Goal: Task Accomplishment & Management: Use online tool/utility

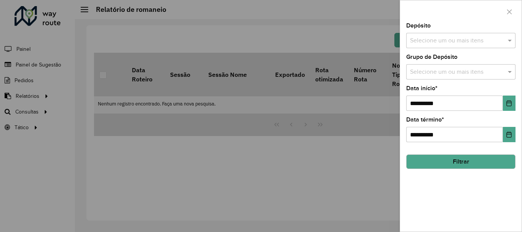
click at [26, 107] on div at bounding box center [261, 116] width 522 height 232
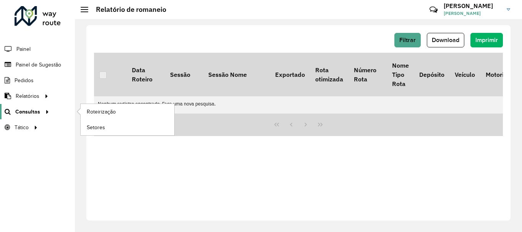
click at [28, 113] on span "Consultas" at bounding box center [27, 112] width 25 height 8
click at [90, 109] on span "Roteirização" at bounding box center [102, 112] width 31 height 8
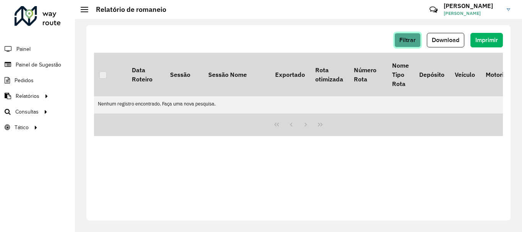
click at [363, 42] on span "Filtrar" at bounding box center [407, 40] width 16 height 6
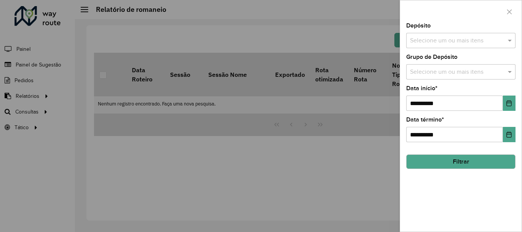
click at [47, 99] on div at bounding box center [261, 116] width 522 height 232
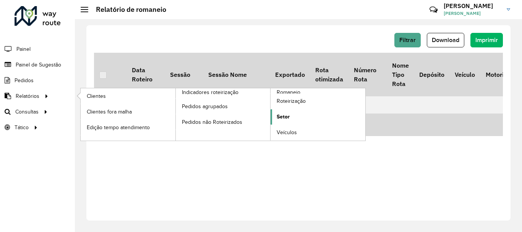
click at [295, 121] on link "Setor" at bounding box center [317, 116] width 95 height 15
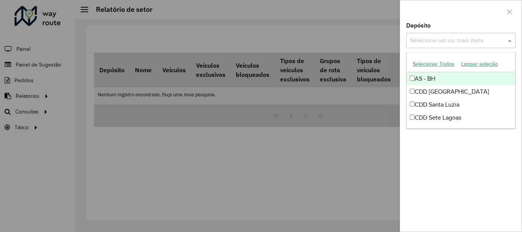
click at [363, 48] on div "Selecione um ou mais itens" at bounding box center [460, 40] width 109 height 15
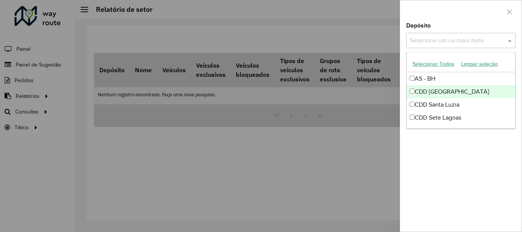
click at [363, 86] on div "CDD [GEOGRAPHIC_DATA]" at bounding box center [460, 91] width 108 height 13
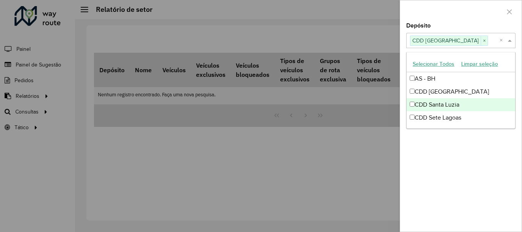
click at [363, 158] on div "Depósito Selecione um ou mais itens CDD Belo Horizonte × × Grupo de Depósito Se…" at bounding box center [460, 127] width 121 height 209
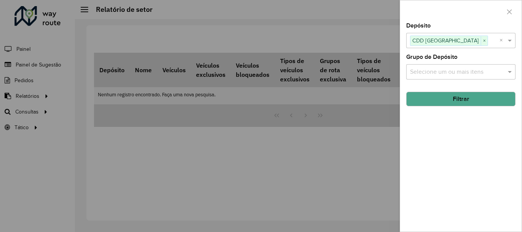
click at [363, 66] on div "Selecione um ou mais itens" at bounding box center [460, 71] width 109 height 15
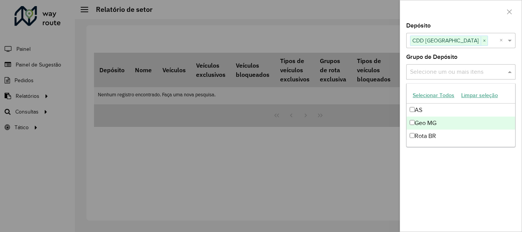
click at [363, 203] on div "Depósito Selecione um ou mais itens CDD Belo Horizonte × × Grupo de Depósito Se…" at bounding box center [460, 127] width 121 height 209
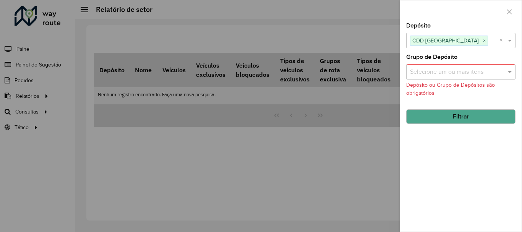
click at [363, 118] on button "Filtrar" at bounding box center [460, 116] width 109 height 15
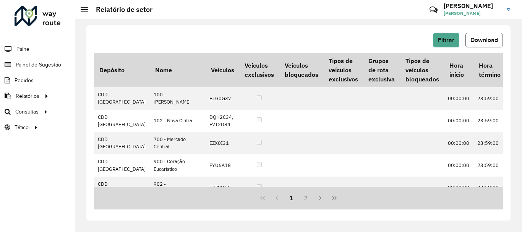
click at [363, 36] on button "Download" at bounding box center [483, 40] width 37 height 15
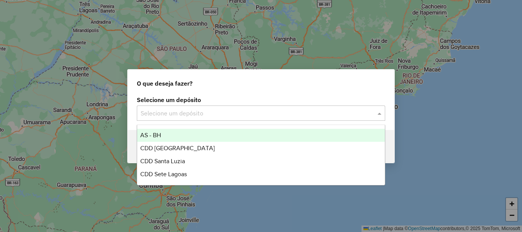
click at [182, 110] on input "text" at bounding box center [253, 113] width 225 height 9
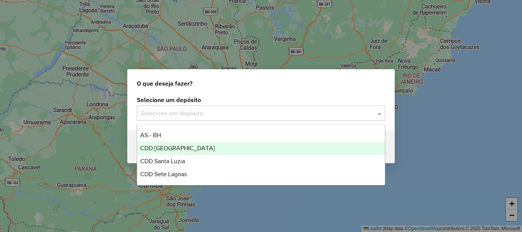
click at [171, 144] on div "CDD [GEOGRAPHIC_DATA]" at bounding box center [261, 148] width 248 height 13
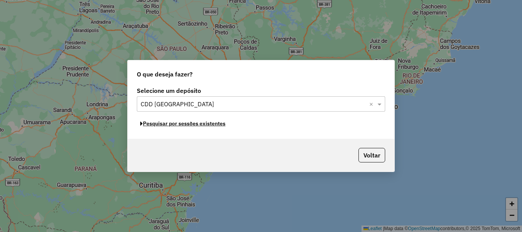
click at [190, 128] on button "Pesquisar por sessões existentes" at bounding box center [183, 124] width 92 height 12
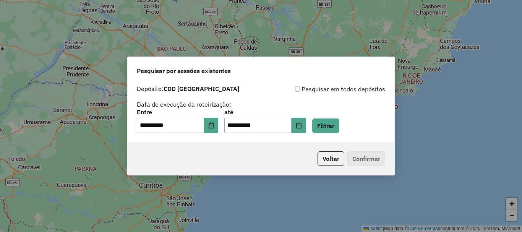
click at [338, 114] on div "**********" at bounding box center [261, 121] width 248 height 24
click at [337, 119] on button "Filtrar" at bounding box center [325, 125] width 27 height 15
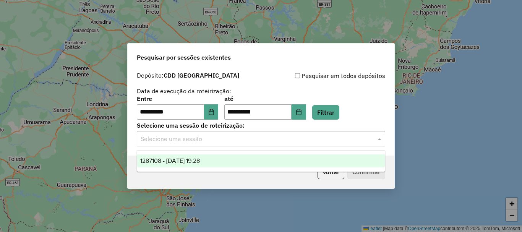
click at [344, 136] on input "text" at bounding box center [253, 138] width 225 height 9
click at [313, 156] on div "1287108 - [DATE] 19:28" at bounding box center [261, 160] width 248 height 13
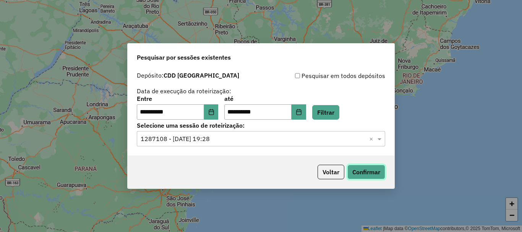
click at [374, 176] on button "Confirmar" at bounding box center [366, 172] width 38 height 15
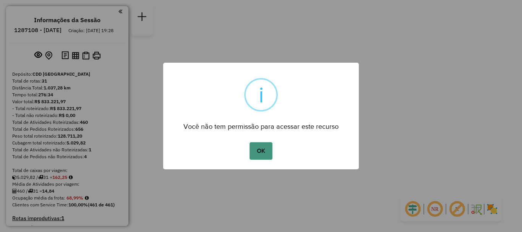
click at [252, 154] on button "OK" at bounding box center [260, 151] width 23 height 18
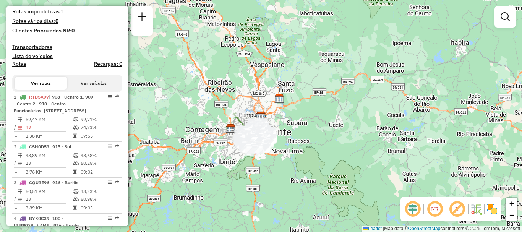
scroll to position [209, 0]
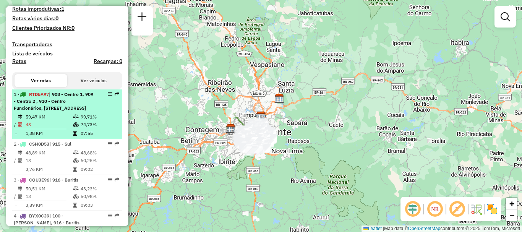
click at [108, 96] on em at bounding box center [110, 94] width 5 height 5
select select "**********"
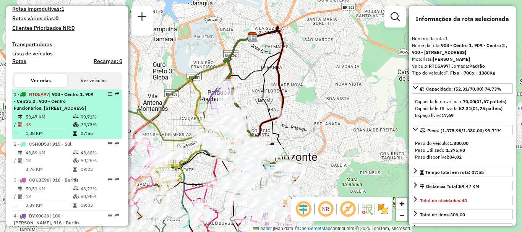
click at [108, 96] on em at bounding box center [110, 94] width 5 height 5
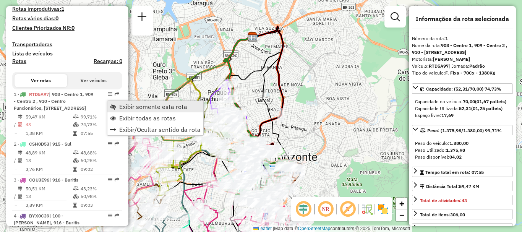
click at [131, 106] on span "Exibir somente esta rota" at bounding box center [153, 107] width 68 height 6
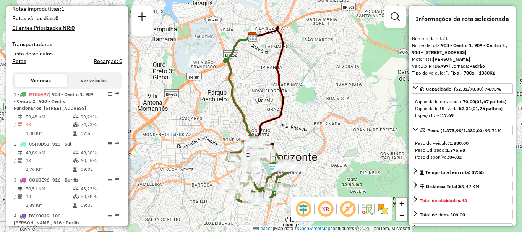
click at [301, 130] on div "Janela de atendimento Grade de atendimento Capacidade Transportadoras Veículos …" at bounding box center [261, 116] width 522 height 232
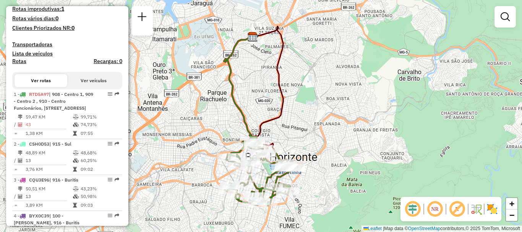
click at [301, 130] on div "Janela de atendimento Grade de atendimento Capacidade Transportadoras Veículos …" at bounding box center [261, 116] width 522 height 232
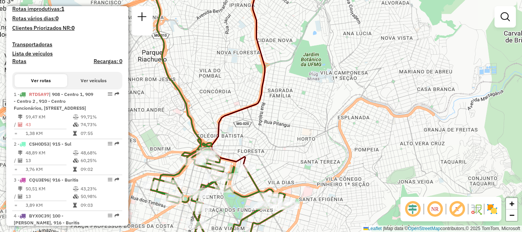
click at [264, 147] on div "Janela de atendimento Grade de atendimento Capacidade Transportadoras Veículos …" at bounding box center [261, 116] width 522 height 232
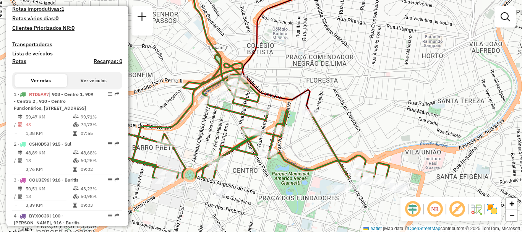
drag, startPoint x: 337, startPoint y: 120, endPoint x: 420, endPoint y: 41, distance: 114.6
click at [420, 41] on div "Janela de atendimento Grade de atendimento Capacidade Transportadoras Veículos …" at bounding box center [261, 116] width 522 height 232
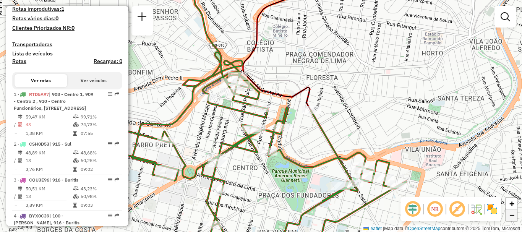
click at [513, 215] on span "−" at bounding box center [511, 215] width 5 height 10
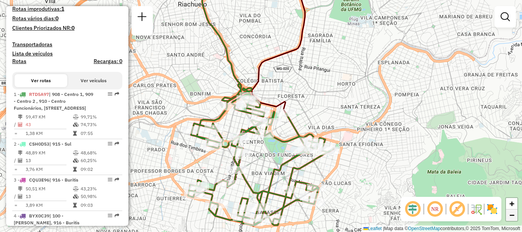
click at [513, 215] on span "−" at bounding box center [511, 215] width 5 height 10
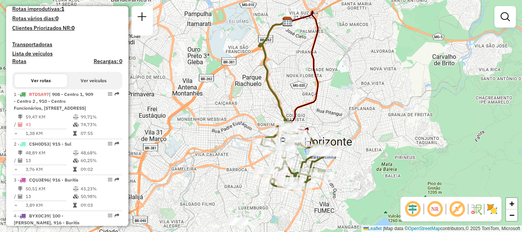
drag, startPoint x: 314, startPoint y: 152, endPoint x: 345, endPoint y: 168, distance: 35.5
click at [345, 168] on div "Janela de atendimento Grade de atendimento Capacidade Transportadoras Veículos …" at bounding box center [261, 116] width 522 height 232
click at [516, 201] on link "+" at bounding box center [511, 203] width 11 height 11
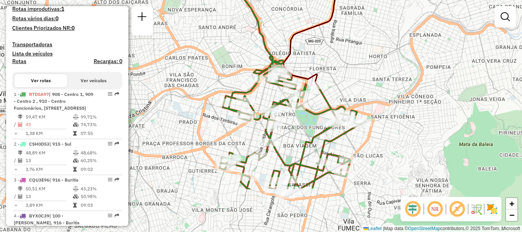
drag, startPoint x: 440, startPoint y: 140, endPoint x: 395, endPoint y: 87, distance: 69.7
click at [402, 74] on div "Janela de atendimento Grade de atendimento Capacidade Transportadoras Veículos …" at bounding box center [261, 116] width 522 height 232
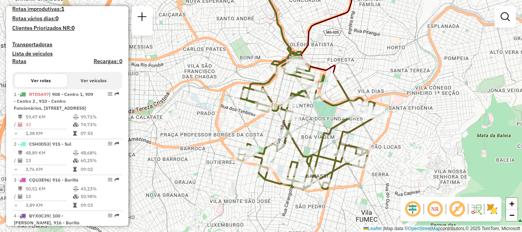
drag, startPoint x: 345, startPoint y: 201, endPoint x: 364, endPoint y: 193, distance: 21.0
click at [364, 193] on div "Janela de atendimento Grade de atendimento Capacidade Transportadoras Veículos …" at bounding box center [261, 116] width 522 height 232
click at [512, 202] on span "+" at bounding box center [511, 204] width 5 height 10
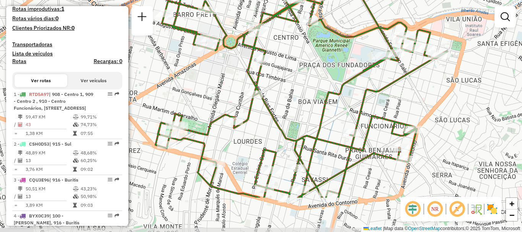
drag, startPoint x: 362, startPoint y: 128, endPoint x: 312, endPoint y: 80, distance: 68.6
click at [312, 80] on div "Janela de atendimento Grade de atendimento Capacidade Transportadoras Veículos …" at bounding box center [261, 116] width 522 height 232
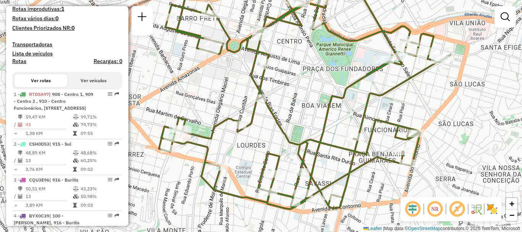
drag, startPoint x: 309, startPoint y: 202, endPoint x: 313, endPoint y: 206, distance: 5.1
click at [313, 206] on div "Janela de atendimento Grade de atendimento Capacidade Transportadoras Veículos …" at bounding box center [261, 116] width 522 height 232
click at [495, 208] on img at bounding box center [492, 209] width 12 height 12
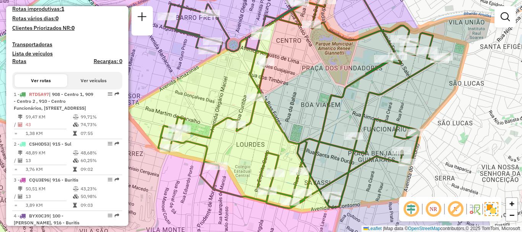
click at [461, 114] on div "Janela de atendimento Grade de atendimento Capacidade Transportadoras Veículos …" at bounding box center [261, 116] width 522 height 232
click at [516, 219] on link "−" at bounding box center [511, 214] width 11 height 11
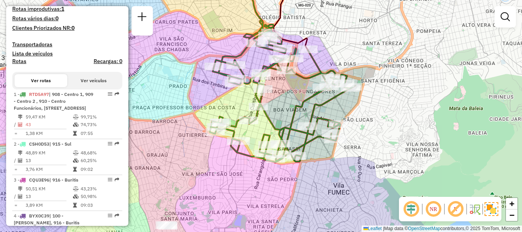
select select "**********"
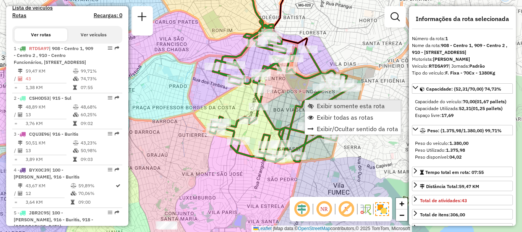
scroll to position [299, 0]
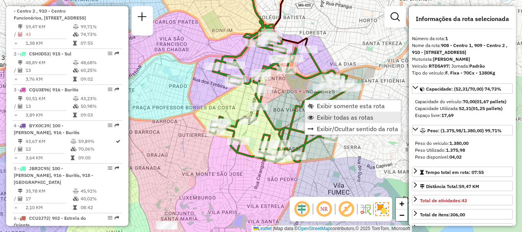
click at [316, 115] on link "Exibir todas as rotas" at bounding box center [353, 117] width 96 height 11
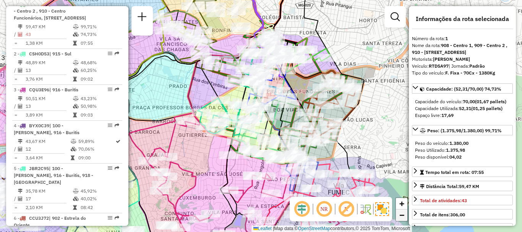
click at [402, 210] on link "−" at bounding box center [401, 214] width 11 height 11
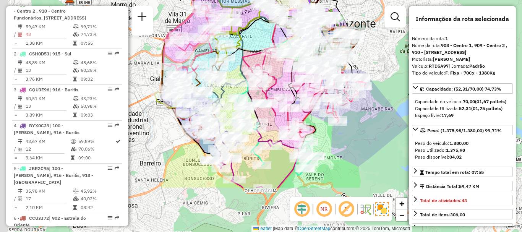
drag, startPoint x: 351, startPoint y: 185, endPoint x: 399, endPoint y: 118, distance: 82.5
click at [399, 118] on div "Janela de atendimento Grade de atendimento Capacidade Transportadoras Veículos …" at bounding box center [261, 116] width 522 height 232
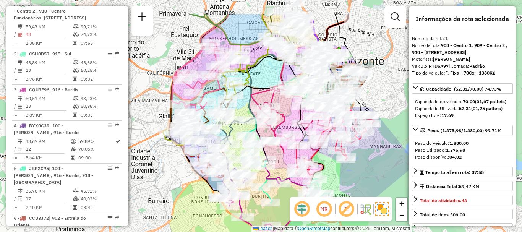
drag, startPoint x: 243, startPoint y: 39, endPoint x: 251, endPoint y: 76, distance: 38.7
click at [251, 76] on icon at bounding box center [252, 68] width 59 height 64
